Goal: Transaction & Acquisition: Purchase product/service

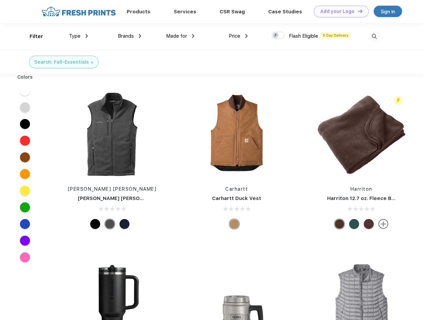
scroll to position [0, 0]
click at [339, 11] on link "Add your Logo Design Tool" at bounding box center [341, 12] width 55 height 12
click at [0, 0] on div "Design Tool" at bounding box center [0, 0] width 0 height 0
click at [357, 11] on link "Add your Logo Design Tool" at bounding box center [341, 12] width 55 height 12
click at [32, 36] on div "Filter" at bounding box center [37, 37] width 14 height 8
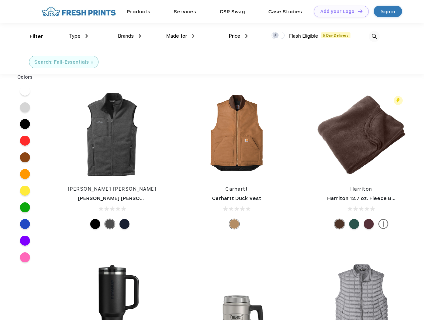
click at [79, 36] on span "Type" at bounding box center [75, 36] width 12 height 6
click at [129, 36] on span "Brands" at bounding box center [126, 36] width 16 height 6
click at [180, 36] on span "Made for" at bounding box center [176, 36] width 21 height 6
click at [238, 36] on span "Price" at bounding box center [235, 36] width 12 height 6
click at [278, 36] on div at bounding box center [278, 35] width 13 height 7
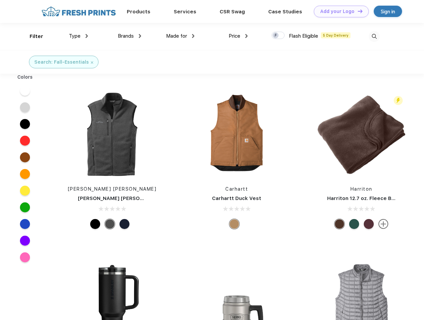
click at [276, 36] on input "checkbox" at bounding box center [274, 33] width 4 height 4
click at [374, 36] on img at bounding box center [374, 36] width 11 height 11
